Goal: Navigation & Orientation: Find specific page/section

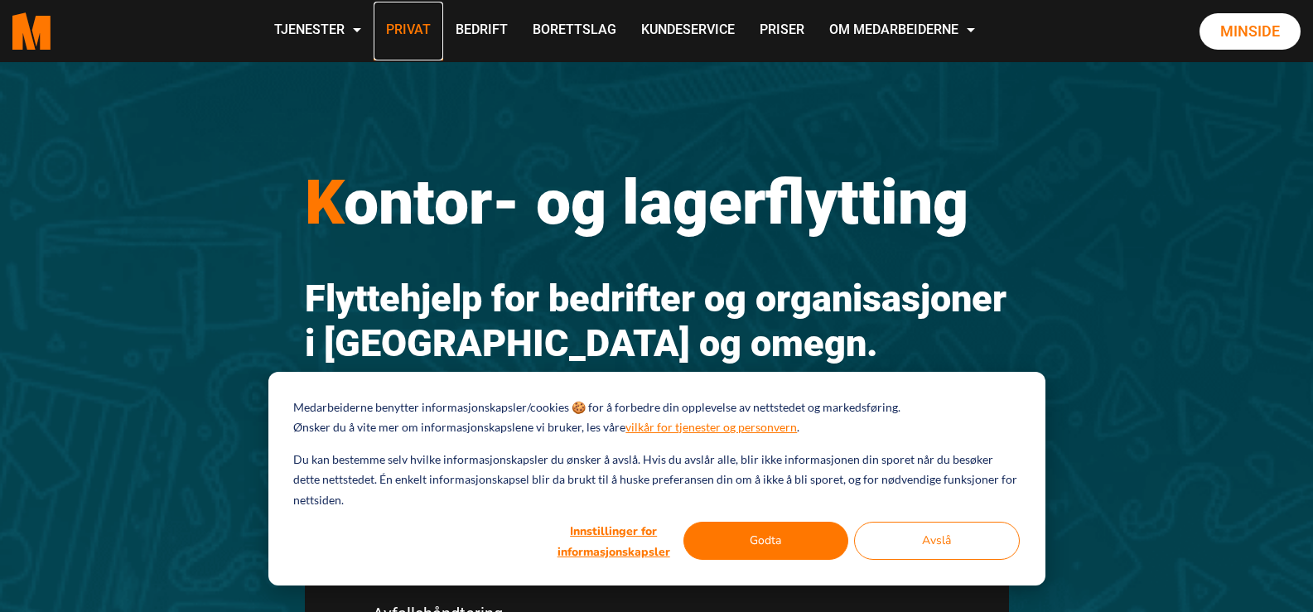
click at [408, 23] on link "Privat" at bounding box center [408, 31] width 70 height 59
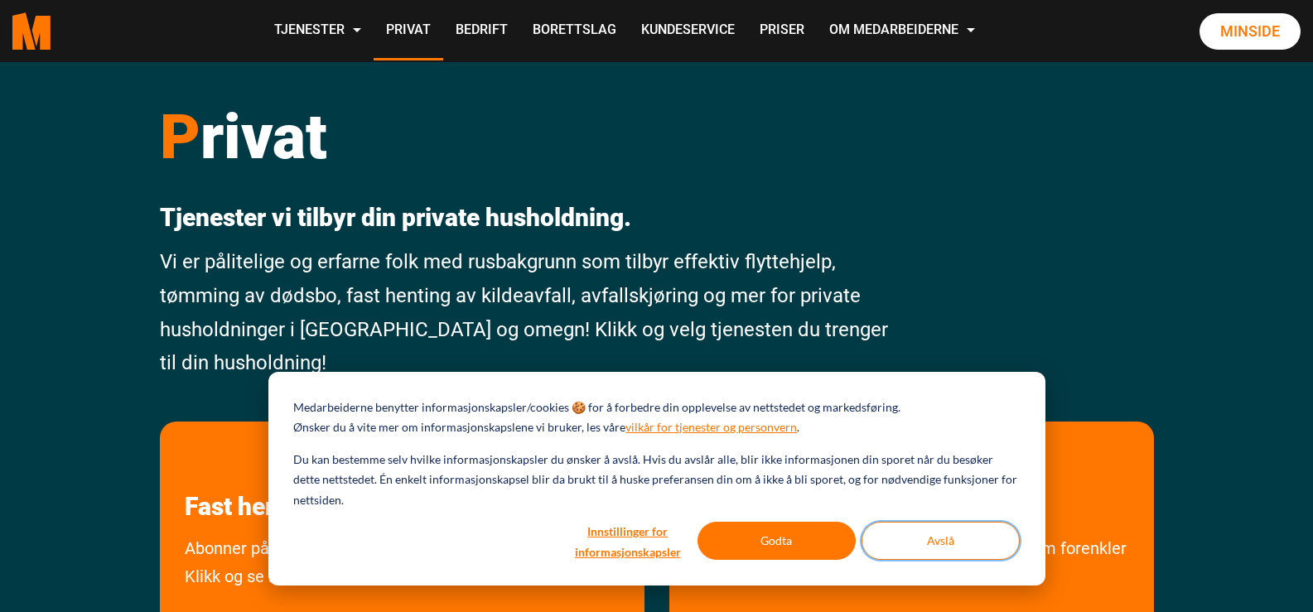
click at [909, 534] on button "Avslå" at bounding box center [940, 541] width 158 height 38
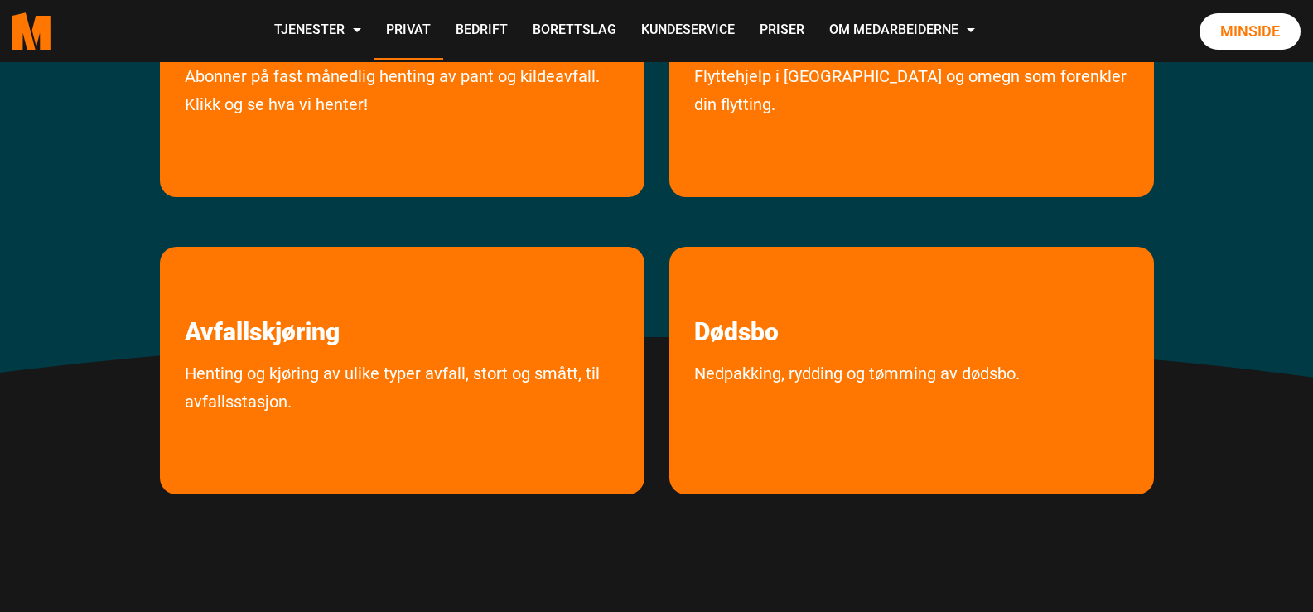
scroll to position [422, 0]
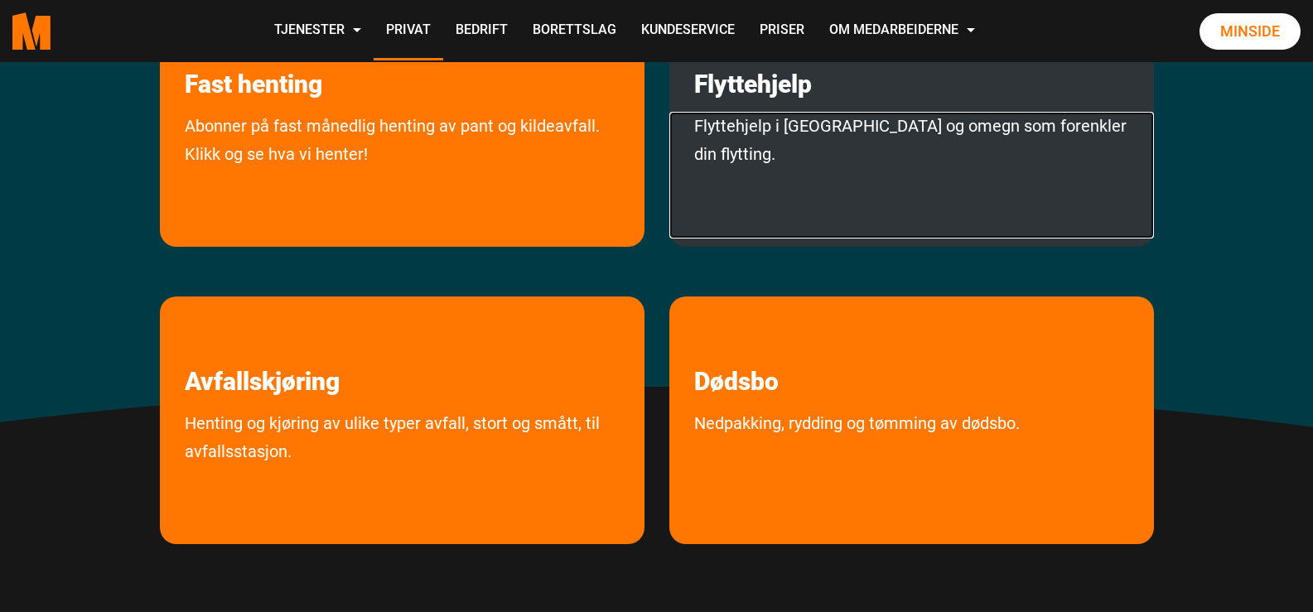
click at [754, 160] on link "Flyttehjelp i Oslo og omegn som forenkler din flytting." at bounding box center [911, 175] width 484 height 127
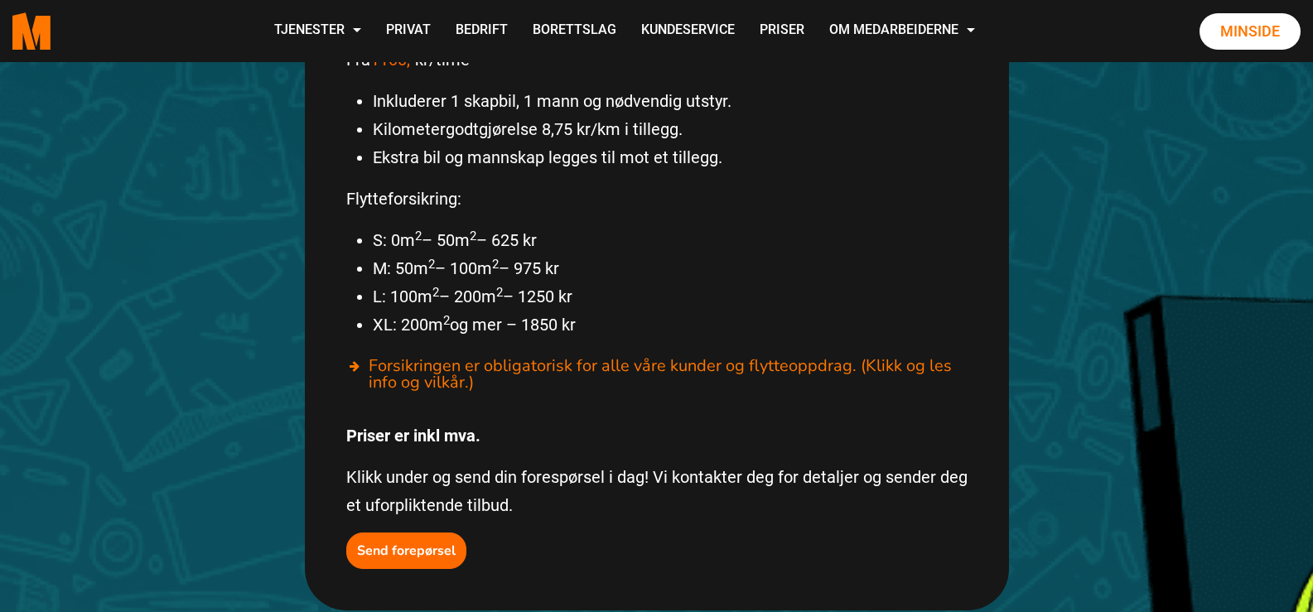
scroll to position [1159, 0]
